Goal: Task Accomplishment & Management: Use online tool/utility

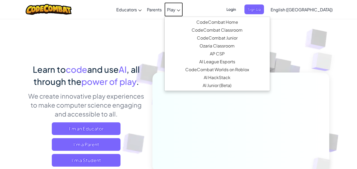
click at [175, 9] on span "Play" at bounding box center [171, 10] width 8 height 6
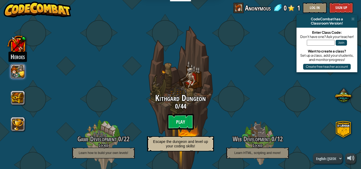
click at [15, 68] on button at bounding box center [18, 71] width 14 height 14
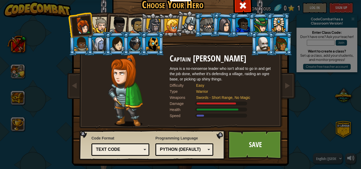
click at [122, 29] on div at bounding box center [117, 24] width 17 height 17
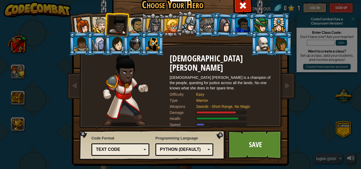
click at [108, 23] on li at bounding box center [116, 24] width 26 height 26
click at [96, 26] on div at bounding box center [100, 25] width 16 height 16
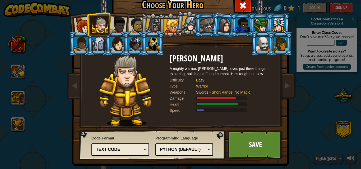
click at [94, 45] on div at bounding box center [99, 44] width 14 height 14
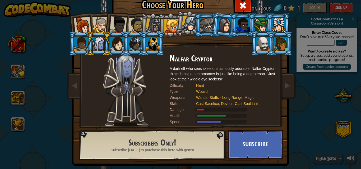
click at [148, 24] on div at bounding box center [153, 25] width 15 height 15
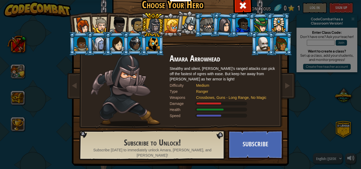
click at [119, 28] on div at bounding box center [117, 24] width 17 height 17
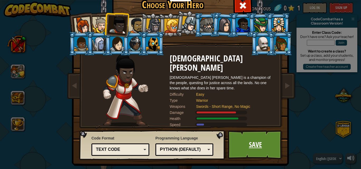
click at [251, 144] on link "Save" at bounding box center [255, 144] width 55 height 29
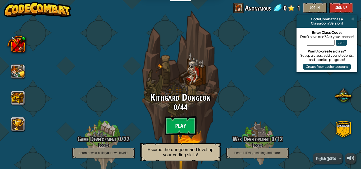
click at [181, 124] on btn "Play" at bounding box center [180, 125] width 32 height 19
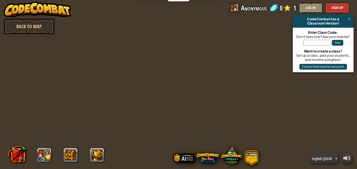
click at [181, 124] on div "powered by Back to Map CodeCombat has a Classroom Version! Enter Class Code: Do…" at bounding box center [178, 84] width 357 height 169
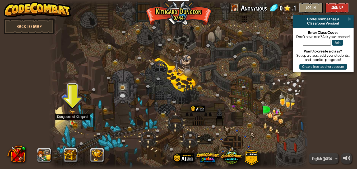
click at [71, 122] on img at bounding box center [72, 116] width 6 height 13
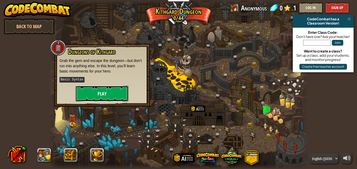
click at [102, 92] on button "Play" at bounding box center [101, 94] width 53 height 16
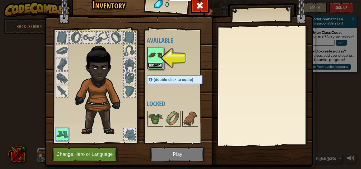
click at [156, 65] on button "Equip" at bounding box center [155, 66] width 15 height 6
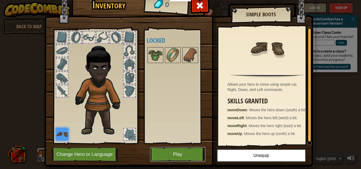
click at [177, 155] on button "Play" at bounding box center [177, 154] width 55 height 15
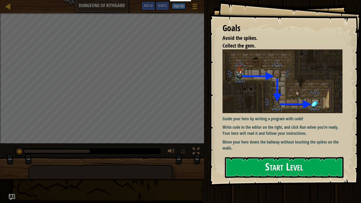
click at [281, 103] on img at bounding box center [284, 80] width 124 height 63
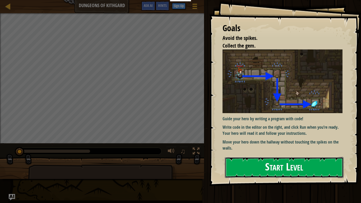
click at [271, 169] on button "Start Level" at bounding box center [284, 167] width 119 height 21
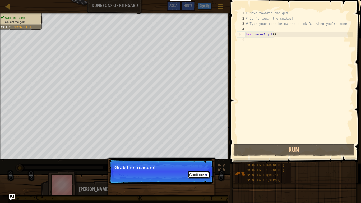
click at [203, 169] on button "Continue" at bounding box center [198, 174] width 22 height 7
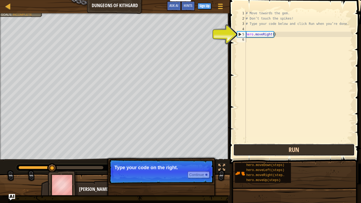
click at [266, 149] on button "Run" at bounding box center [293, 150] width 121 height 12
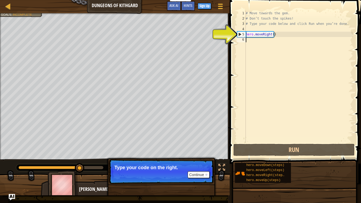
click at [274, 44] on div "# Move towards the gem. # Don’t touch the spikes! # Type your code below and cl…" at bounding box center [298, 82] width 108 height 143
type textarea "h"
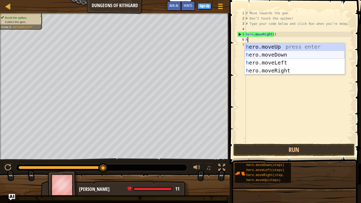
click at [282, 53] on div "h ero.moveUp press enter h ero.moveDown press enter h ero.moveLeft press enter …" at bounding box center [294, 67] width 100 height 48
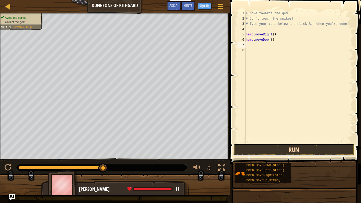
click at [282, 151] on button "Run" at bounding box center [293, 150] width 121 height 12
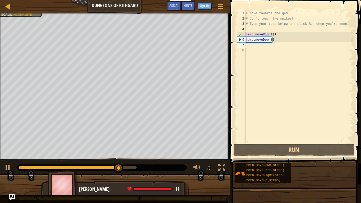
type textarea "h"
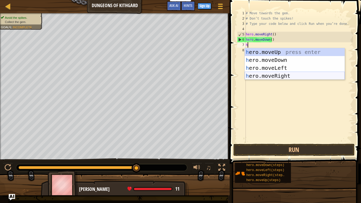
click at [281, 75] on div "h ero.moveUp press enter h ero.moveDown press enter h ero.moveLeft press enter …" at bounding box center [294, 72] width 100 height 48
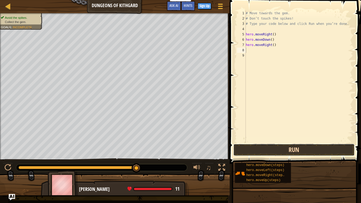
click at [272, 152] on button "Run" at bounding box center [293, 150] width 121 height 12
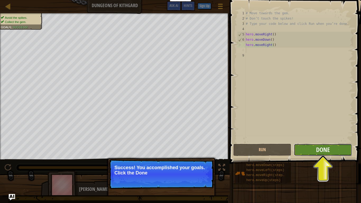
click at [324, 144] on button "Done" at bounding box center [322, 150] width 58 height 12
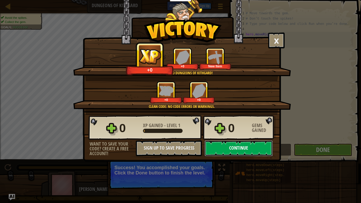
click at [240, 148] on button "Continue" at bounding box center [238, 148] width 68 height 16
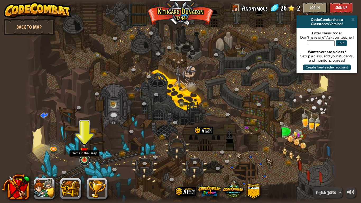
click at [82, 160] on link at bounding box center [84, 160] width 11 height 11
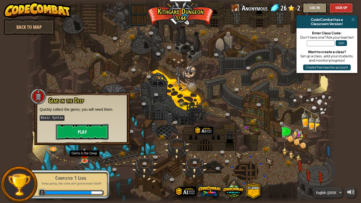
click at [83, 137] on button "Play" at bounding box center [82, 132] width 53 height 16
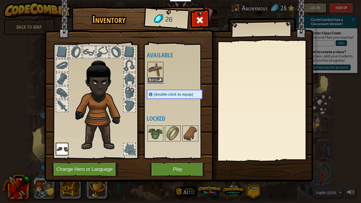
click at [158, 78] on button "Equip" at bounding box center [155, 80] width 15 height 6
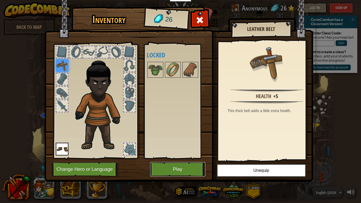
click at [178, 169] on button "Play" at bounding box center [177, 169] width 55 height 15
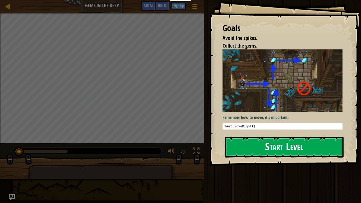
click at [260, 148] on button "Start Level" at bounding box center [284, 146] width 119 height 21
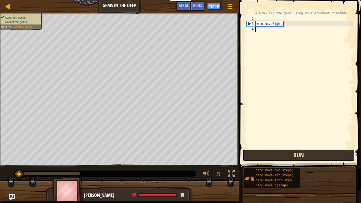
click at [271, 154] on button "Run" at bounding box center [298, 155] width 112 height 12
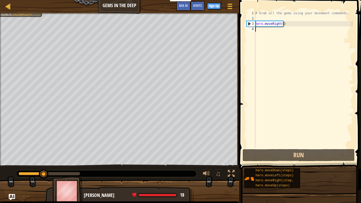
type textarea "h"
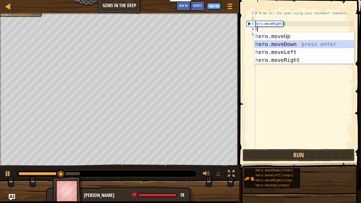
click at [295, 44] on div "h ero.moveUp press enter h ero.moveDown press enter h ero.moveLeft press enter …" at bounding box center [304, 56] width 100 height 48
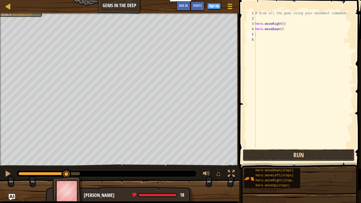
click at [315, 155] on button "Run" at bounding box center [298, 155] width 112 height 12
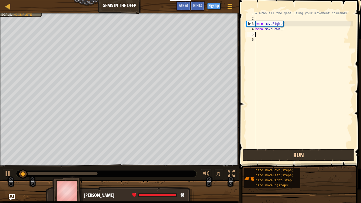
type textarea "h"
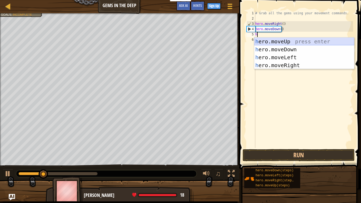
click at [286, 40] on div "h ero.moveUp press enter h ero.moveDown press enter h ero.moveLeft press enter …" at bounding box center [304, 61] width 100 height 48
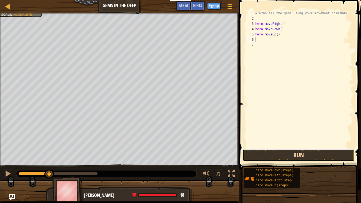
click at [264, 155] on button "Run" at bounding box center [298, 155] width 112 height 12
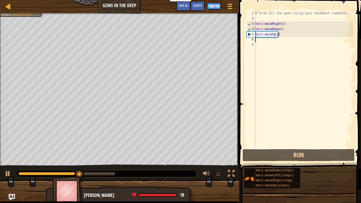
type textarea "h"
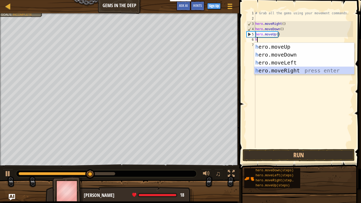
click at [275, 70] on div "h ero.moveUp press enter h ero.moveDown press enter h ero.moveLeft press enter …" at bounding box center [304, 67] width 100 height 48
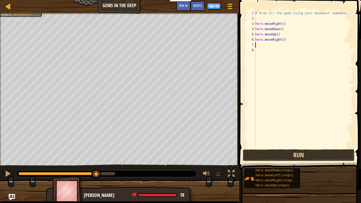
click at [273, 153] on button "Run" at bounding box center [298, 155] width 112 height 12
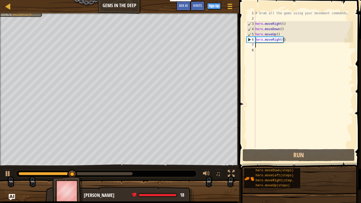
type textarea "h"
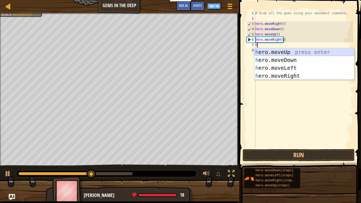
click at [288, 51] on div "h ero.moveUp press enter h ero.moveDown press enter h ero.moveLeft press enter …" at bounding box center [304, 72] width 100 height 48
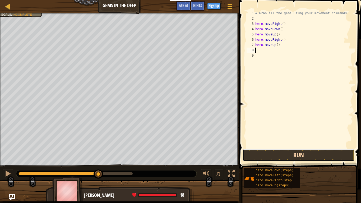
click at [291, 154] on button "Run" at bounding box center [298, 155] width 112 height 12
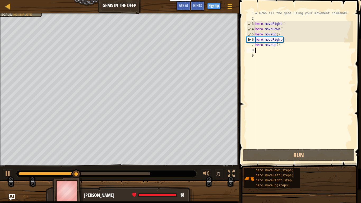
type textarea "h"
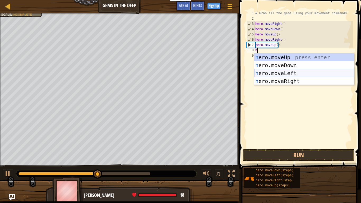
click at [283, 71] on div "h ero.moveUp press enter h ero.moveDown press enter h ero.moveLeft press enter …" at bounding box center [304, 77] width 100 height 48
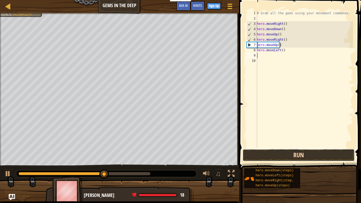
click at [278, 158] on button "Run" at bounding box center [298, 155] width 112 height 12
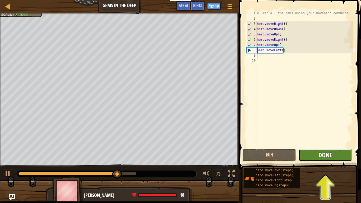
click at [328, 155] on span "Done" at bounding box center [325, 154] width 14 height 8
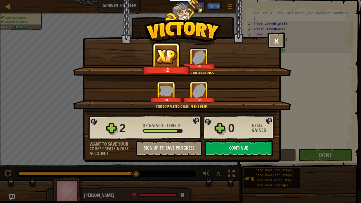
click at [248, 139] on div "2 XP Gained - Level 2 0 Gems Gained" at bounding box center [181, 127] width 187 height 25
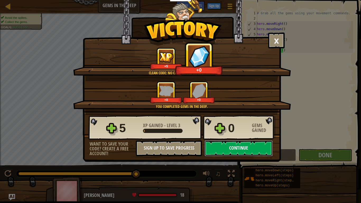
click at [248, 145] on button "Continue" at bounding box center [238, 148] width 68 height 16
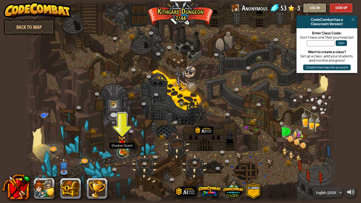
click at [124, 154] on link at bounding box center [122, 152] width 11 height 11
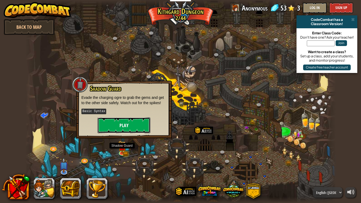
click at [126, 123] on button "Play" at bounding box center [123, 125] width 53 height 16
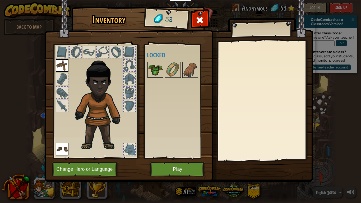
click at [162, 71] on img at bounding box center [155, 69] width 15 height 15
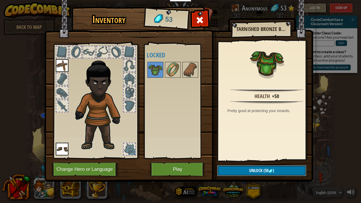
click at [263, 169] on span "(50" at bounding box center [265, 170] width 6 height 6
click at [263, 169] on button "Confirm" at bounding box center [261, 170] width 89 height 11
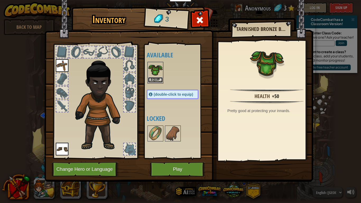
click at [155, 79] on button "Equip" at bounding box center [155, 80] width 15 height 6
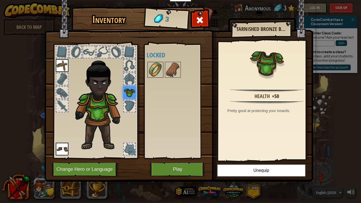
click at [156, 72] on img at bounding box center [155, 69] width 15 height 15
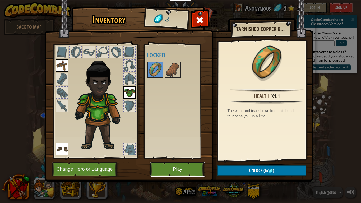
click at [178, 168] on button "Play" at bounding box center [177, 169] width 55 height 15
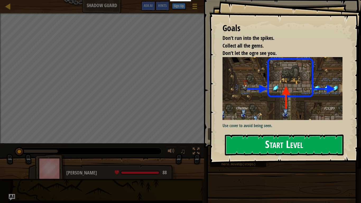
click at [275, 146] on button "Start Level" at bounding box center [284, 144] width 119 height 21
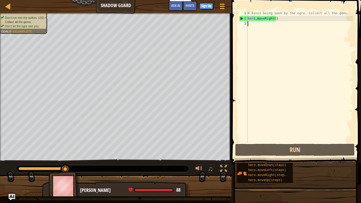
type textarea "h"
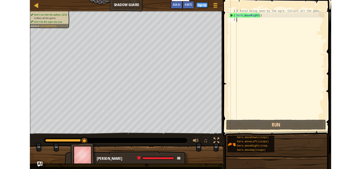
scroll to position [2, 0]
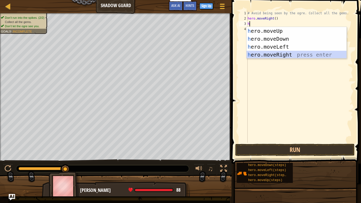
click at [276, 55] on div "h ero.moveUp press enter h ero.moveDown press enter h ero.moveLeft press enter …" at bounding box center [296, 51] width 100 height 48
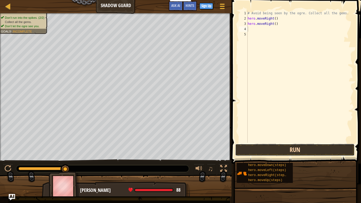
click at [297, 148] on button "Run" at bounding box center [294, 150] width 119 height 12
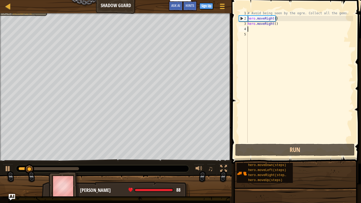
type textarea "h"
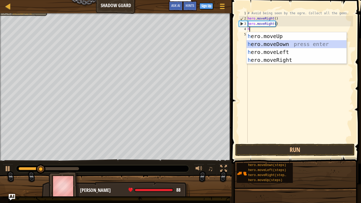
click at [284, 44] on div "h ero.moveUp press enter h ero.moveDown press enter h ero.moveLeft press enter …" at bounding box center [296, 56] width 100 height 48
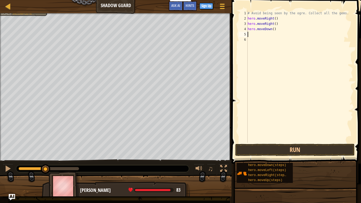
type textarea "h"
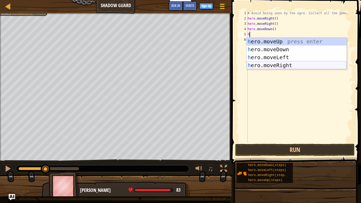
click at [280, 63] on div "h ero.moveUp press enter h ero.moveDown press enter h ero.moveLeft press enter …" at bounding box center [296, 61] width 100 height 48
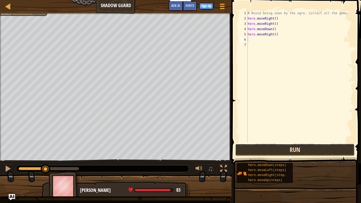
click at [307, 150] on button "Run" at bounding box center [294, 150] width 119 height 12
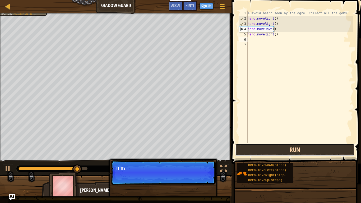
click at [288, 151] on button "Run" at bounding box center [294, 150] width 119 height 12
click at [300, 149] on button "Run" at bounding box center [294, 150] width 119 height 12
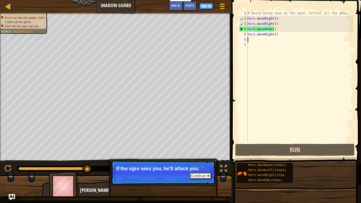
click at [192, 169] on button "Continue" at bounding box center [200, 175] width 22 height 7
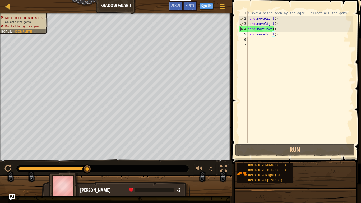
click at [275, 36] on div "# Avoid being seen by the ogre. Collect all the gems. hero . moveRight ( ) hero…" at bounding box center [299, 82] width 106 height 143
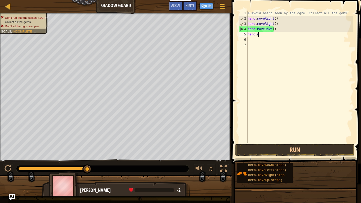
type textarea "h"
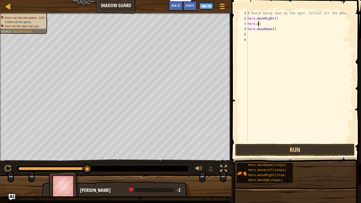
type textarea ")"
type textarea "hero.moveDown()"
click at [276, 30] on div "# Avoid being seen by the ogre. Collect all the gems. hero . moveRight ( ) hero…" at bounding box center [299, 82] width 106 height 143
type textarea "hero.moveRight()"
